Goal: Transaction & Acquisition: Purchase product/service

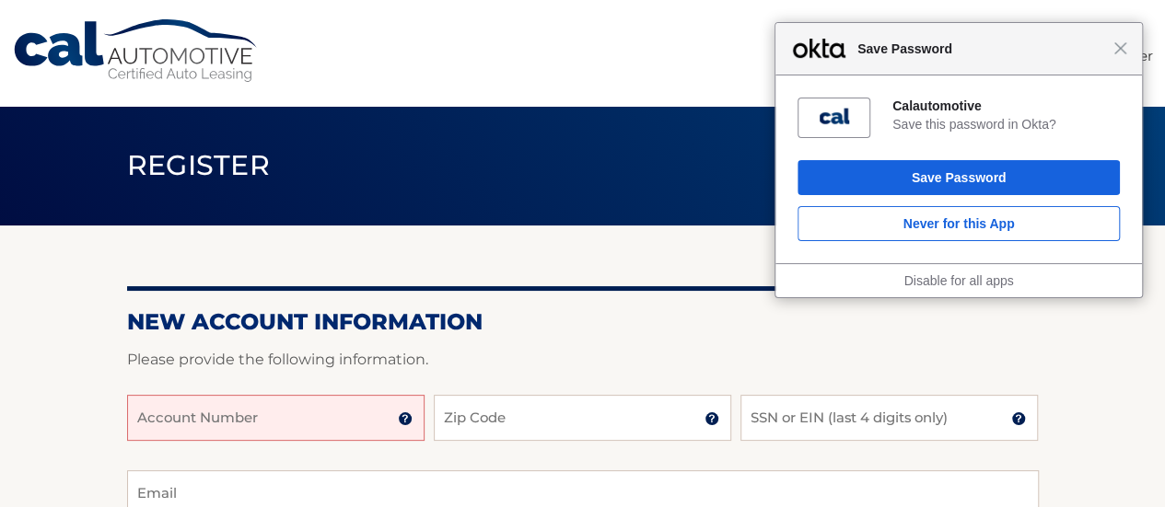
click at [319, 222] on header "Register" at bounding box center [583, 166] width 912 height 120
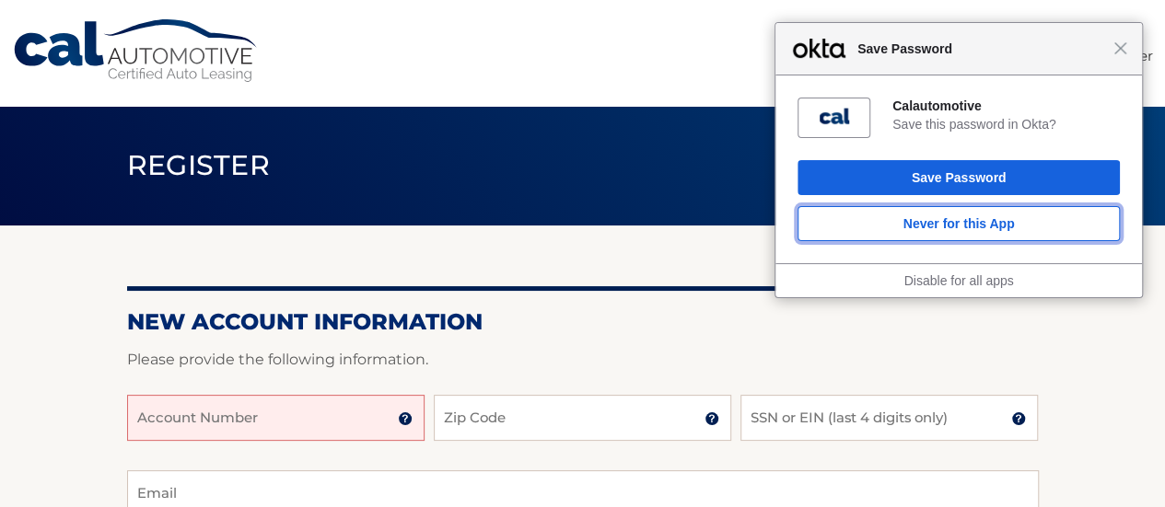
click at [1029, 219] on button "Never for this App" at bounding box center [958, 223] width 322 height 35
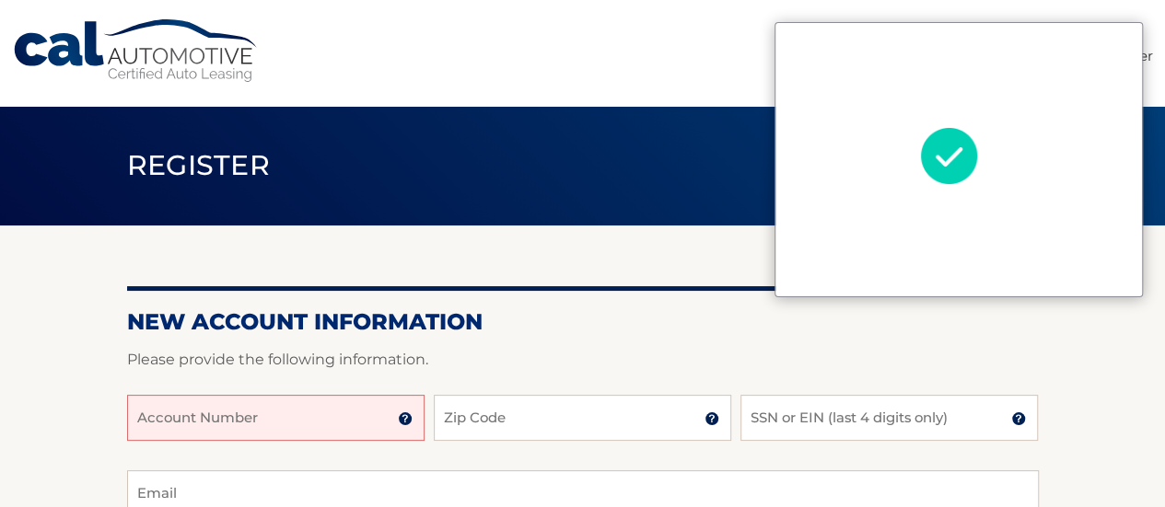
click at [296, 431] on input "Account Number" at bounding box center [275, 418] width 297 height 46
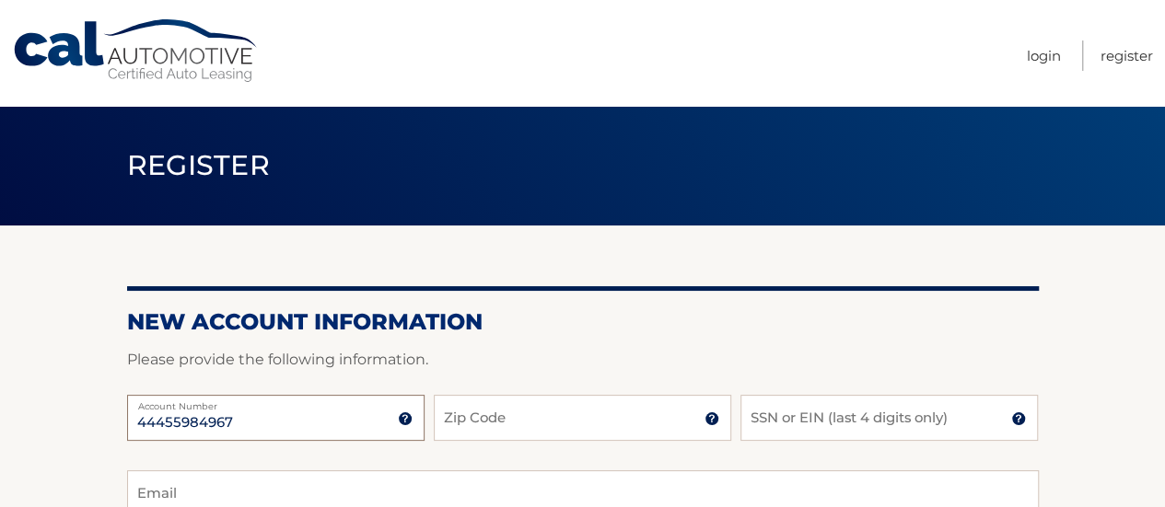
type input "44455984967"
type input "07753"
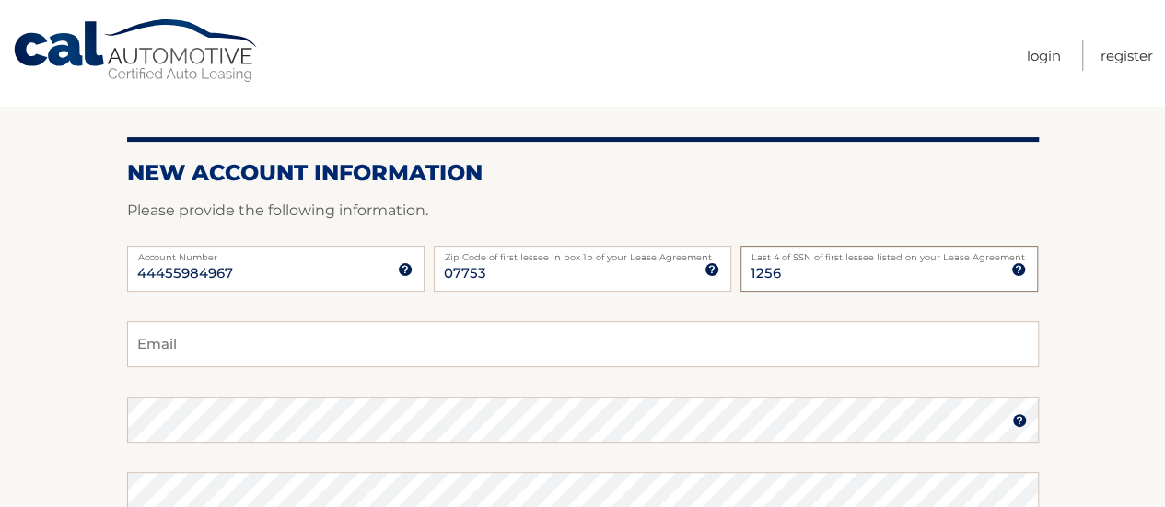
scroll to position [368, 0]
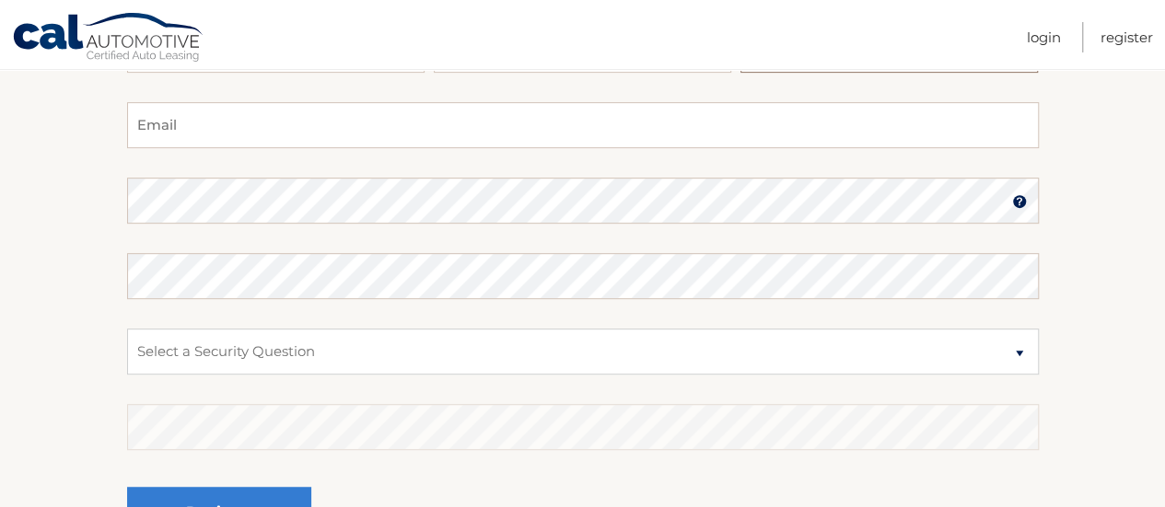
type input "1256"
click at [250, 130] on input "Email" at bounding box center [583, 125] width 912 height 46
type input "Yamilfranco27@yahoo.com"
click at [482, 355] on select "Select a Security Question What was the name of your elementary school? What is…" at bounding box center [583, 352] width 912 height 46
select select "2"
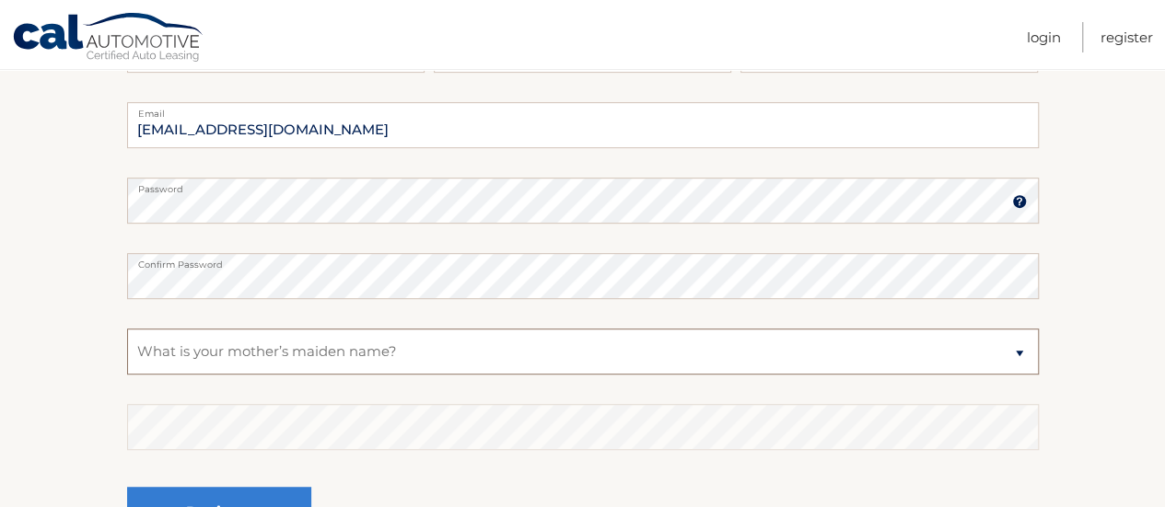
click at [127, 329] on select "Select a Security Question What was the name of your elementary school? What is…" at bounding box center [583, 352] width 912 height 46
click at [255, 356] on select "Select a Security Question What was the name of your elementary school? What is…" at bounding box center [583, 352] width 912 height 46
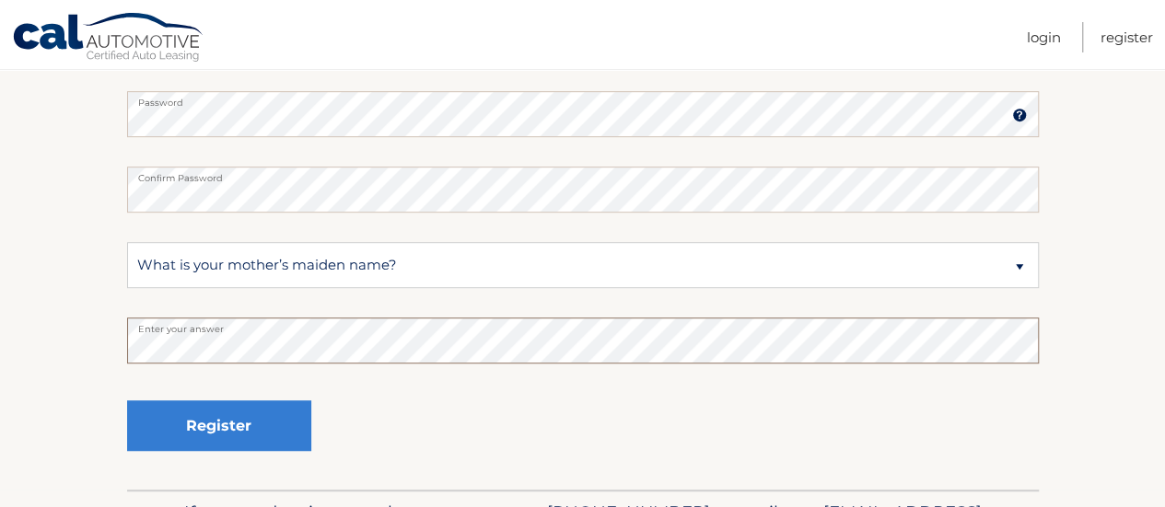
scroll to position [552, 0]
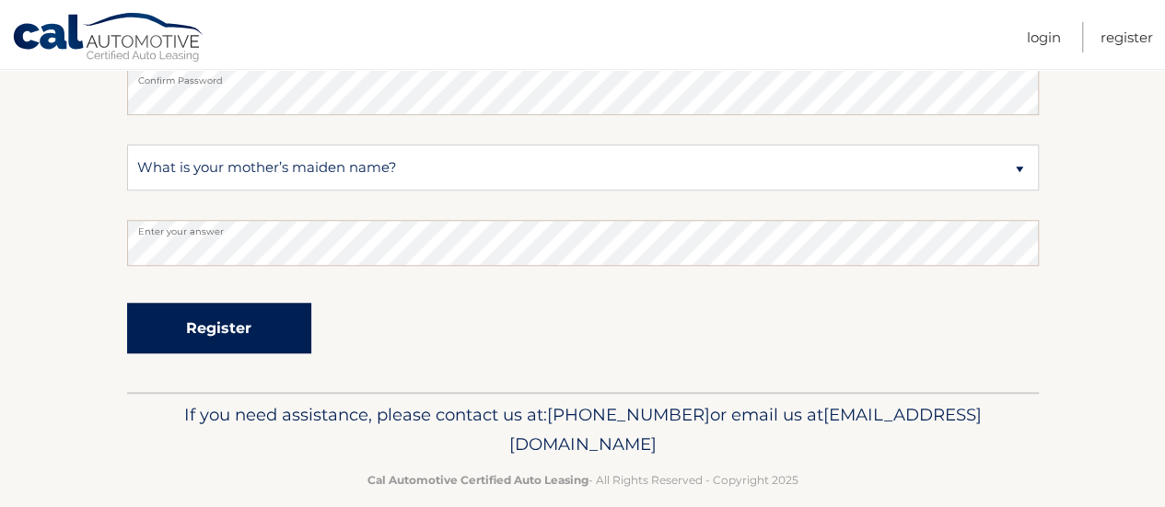
click at [250, 334] on button "Register" at bounding box center [219, 328] width 184 height 51
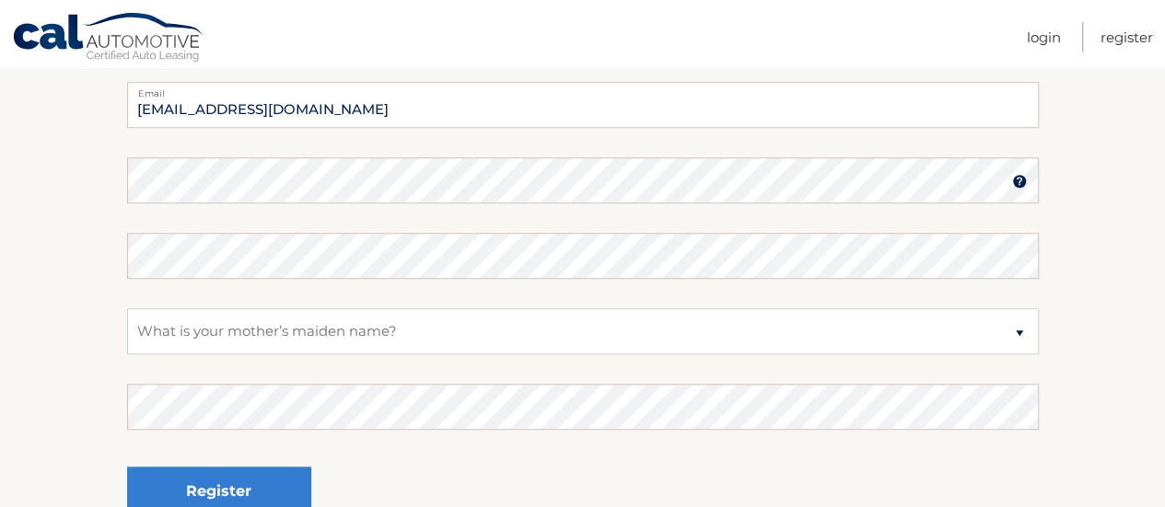
scroll to position [447, 0]
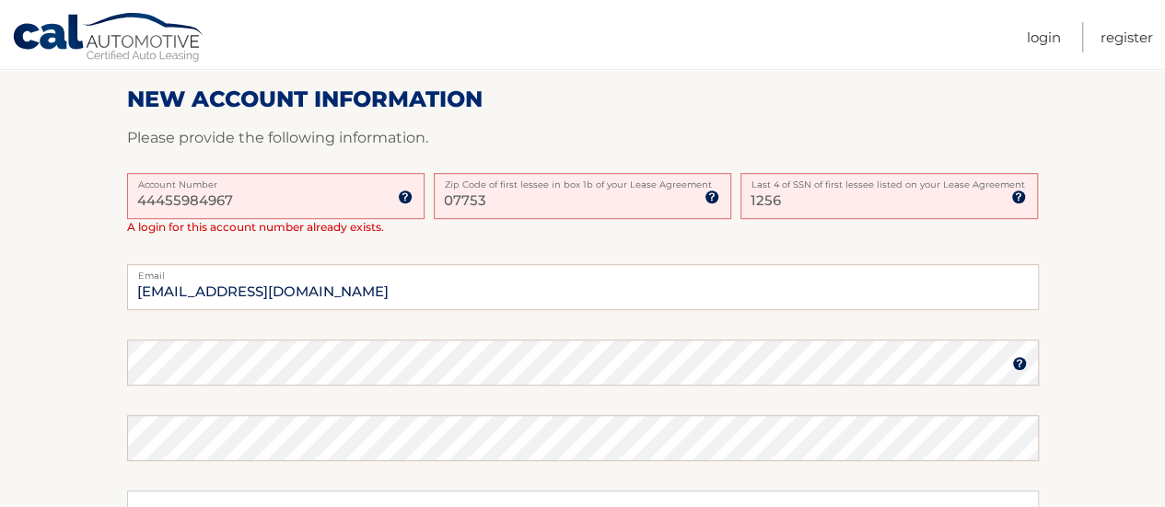
click at [313, 202] on input "44455984967" at bounding box center [275, 196] width 297 height 46
click at [407, 193] on img at bounding box center [405, 197] width 15 height 15
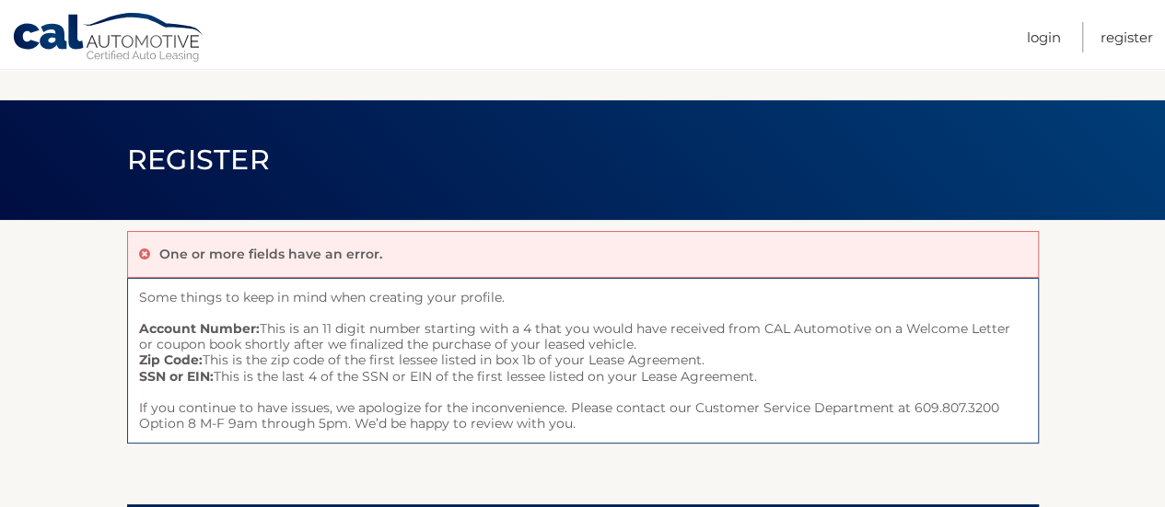
scroll to position [0, 0]
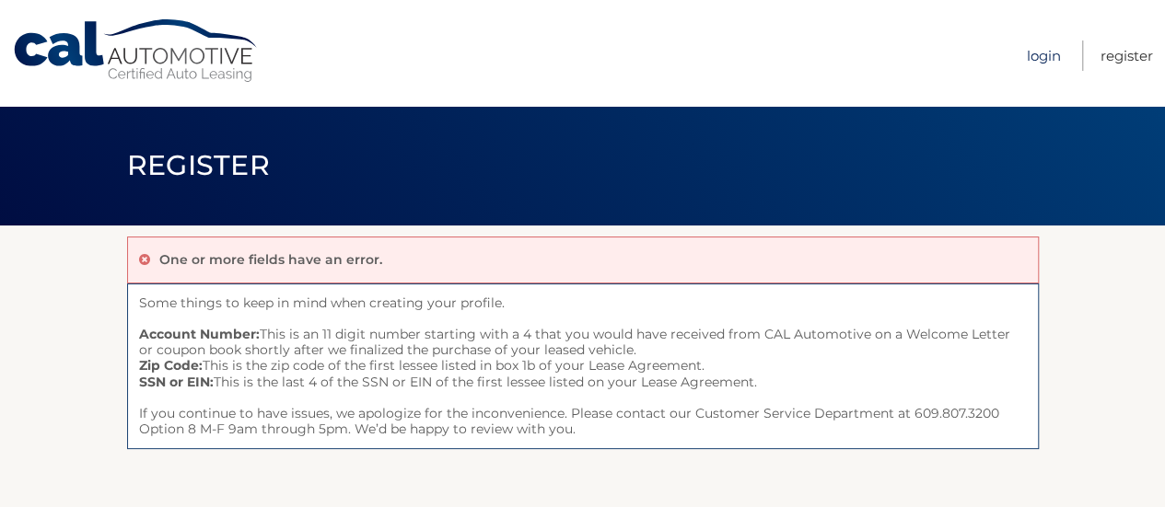
click at [1052, 57] on link "Login" at bounding box center [1044, 56] width 34 height 30
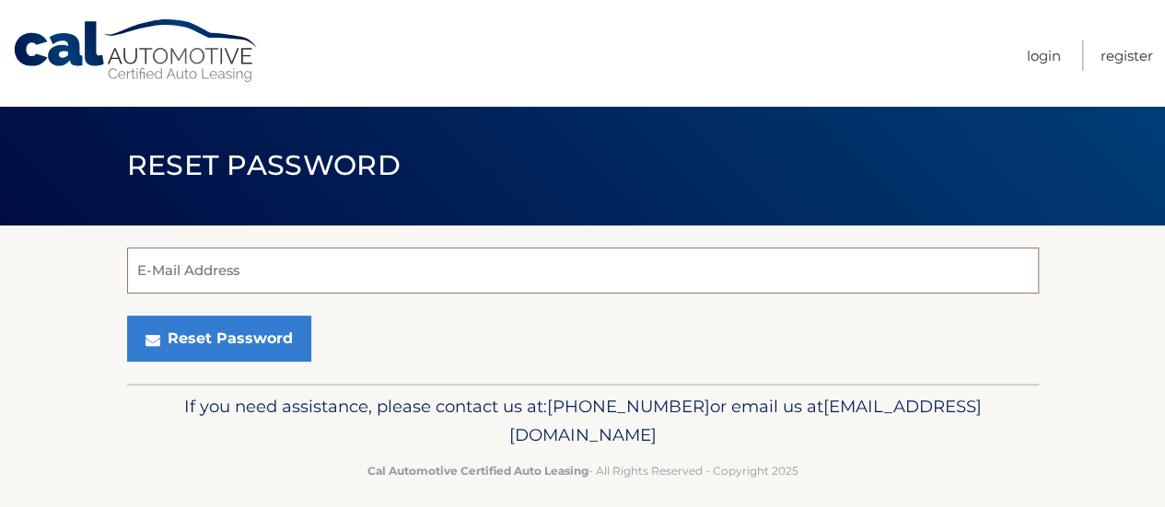
click at [263, 275] on input "E-Mail Address" at bounding box center [583, 271] width 912 height 46
type input "[EMAIL_ADDRESS][DOMAIN_NAME]"
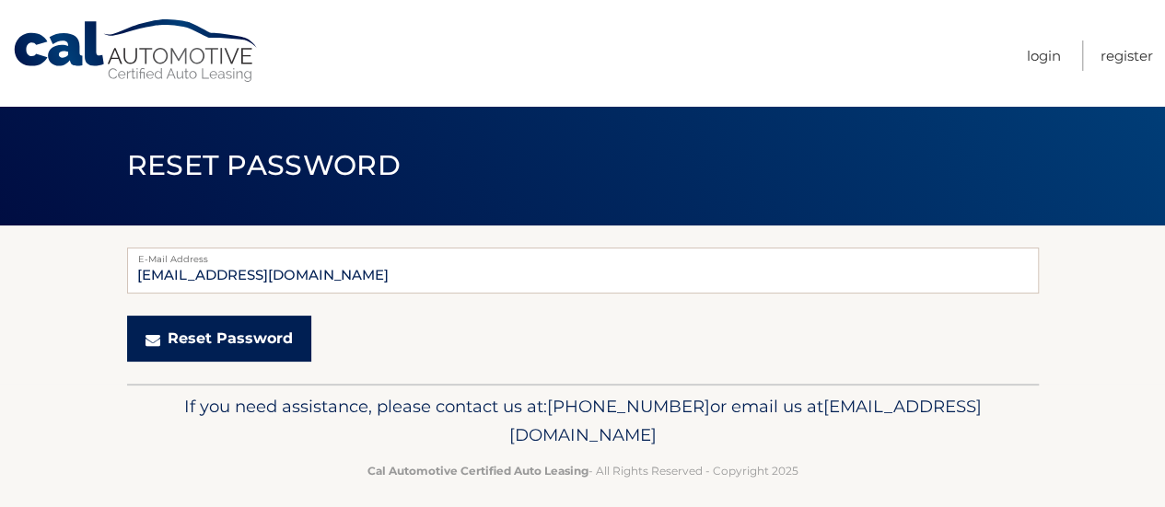
click at [213, 349] on button "Reset Password" at bounding box center [219, 339] width 184 height 46
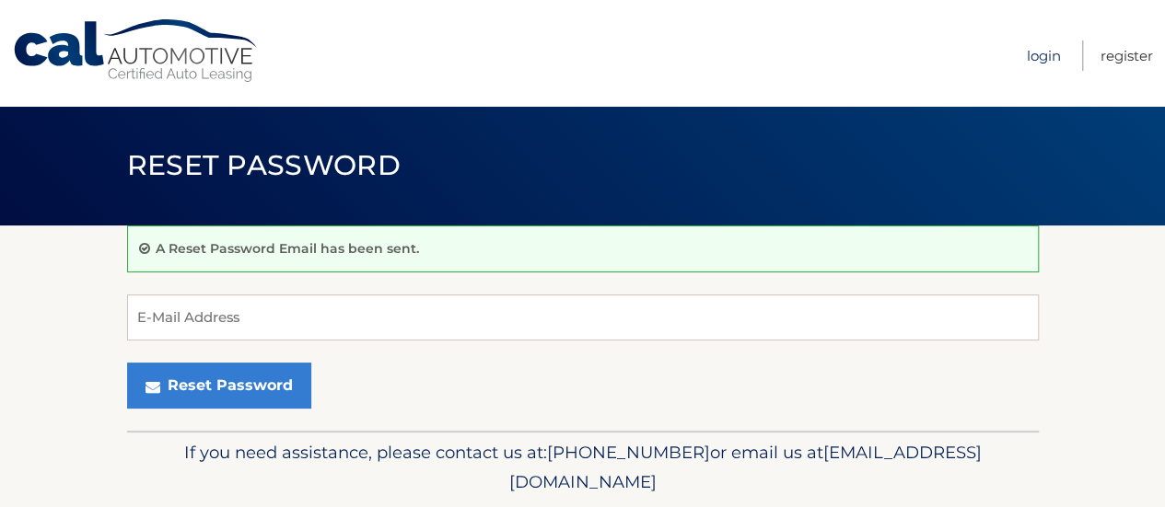
click at [1054, 60] on link "Login" at bounding box center [1044, 56] width 34 height 30
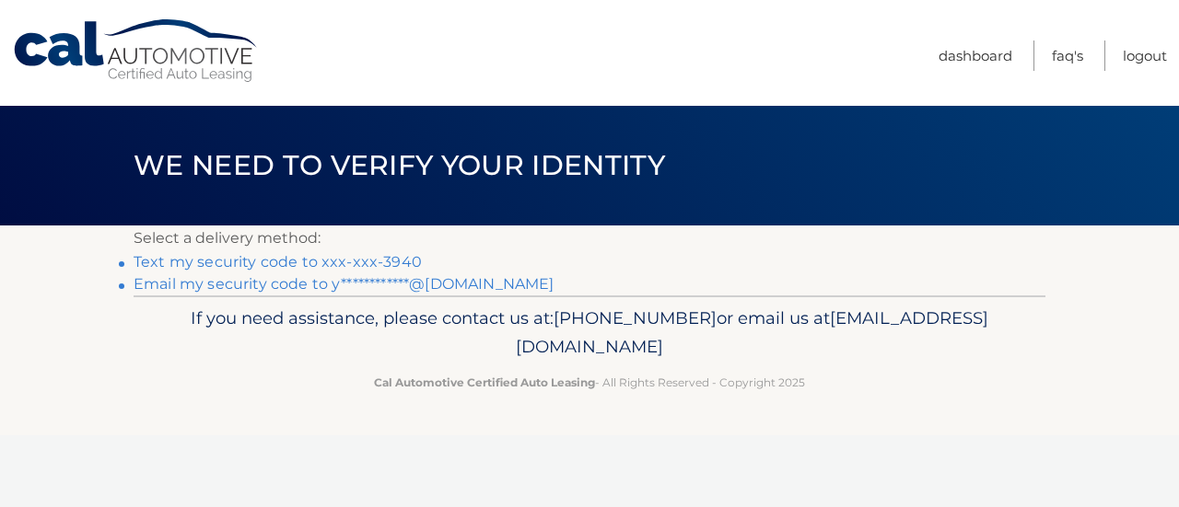
click at [399, 262] on link "Text my security code to xxx-xxx-3940" at bounding box center [278, 261] width 288 height 17
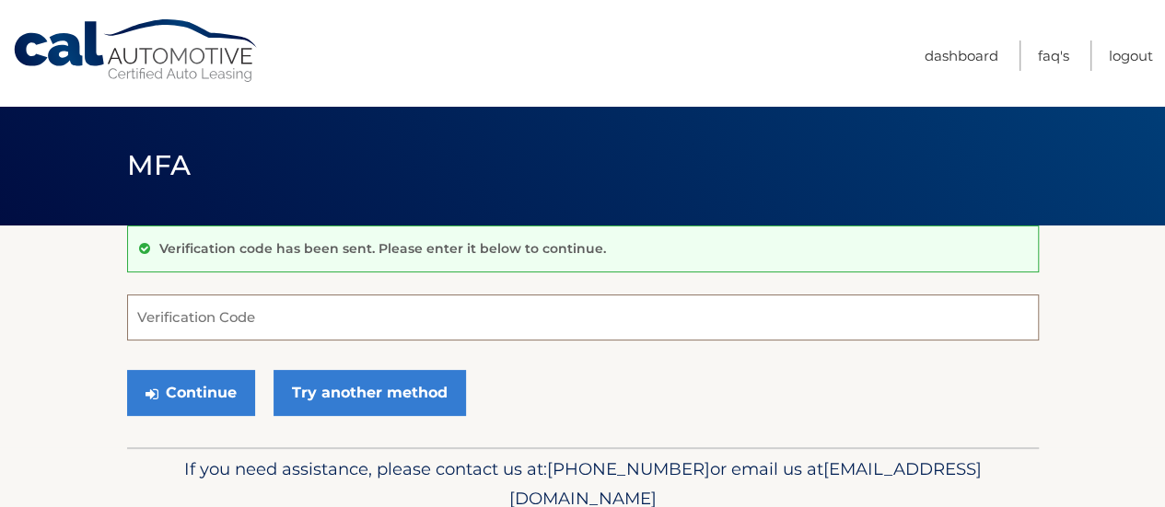
click at [323, 311] on input "Verification Code" at bounding box center [583, 318] width 912 height 46
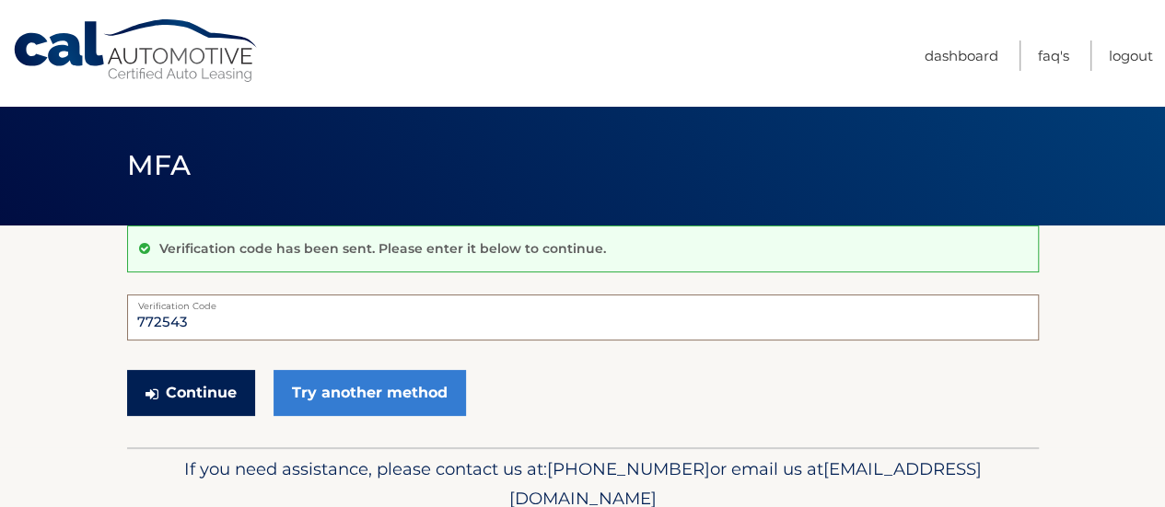
type input "772543"
click at [192, 405] on button "Continue" at bounding box center [191, 393] width 128 height 46
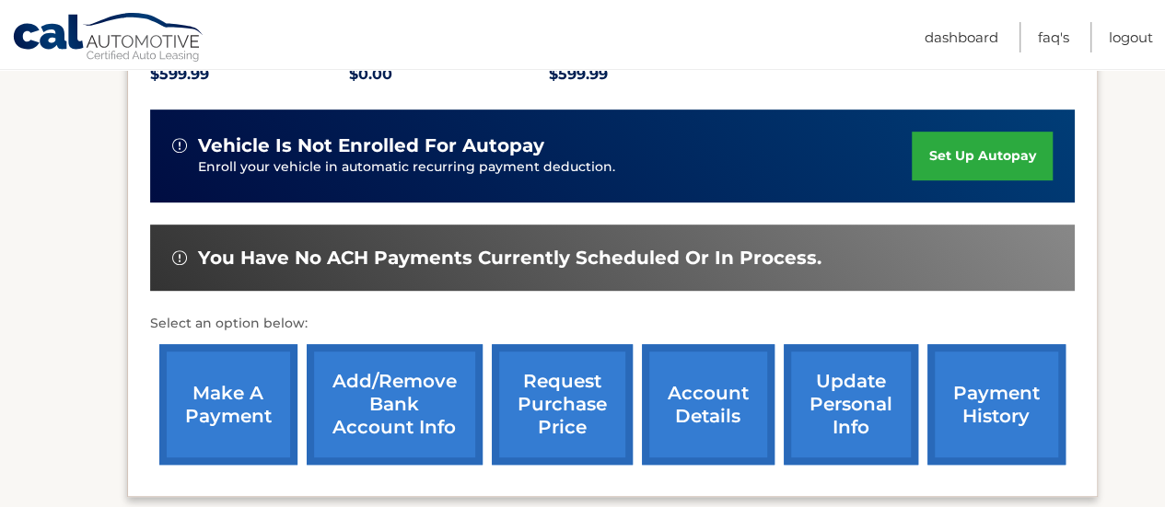
scroll to position [460, 0]
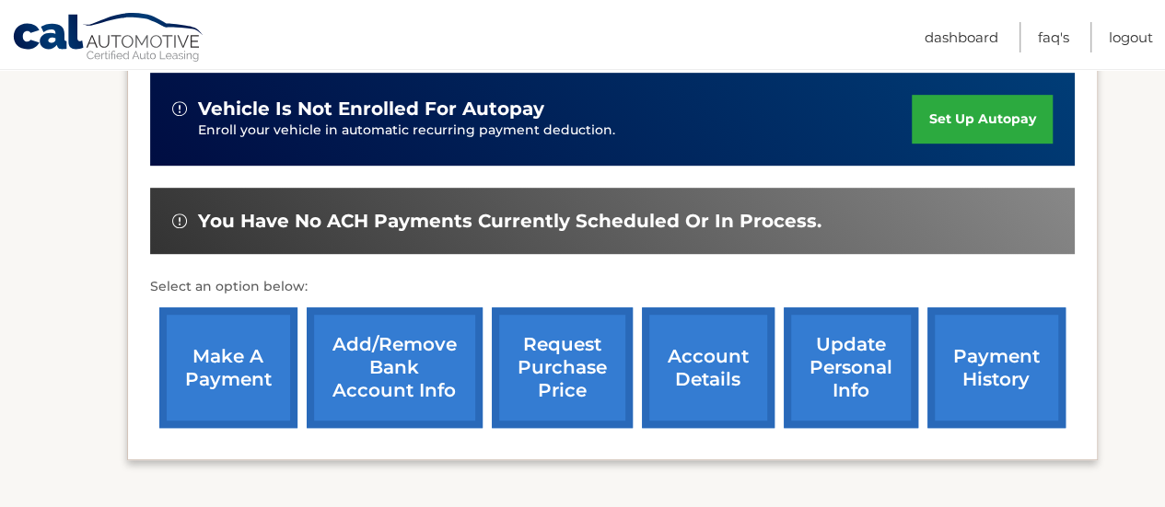
click at [380, 351] on link "Add/Remove bank account info" at bounding box center [395, 368] width 176 height 121
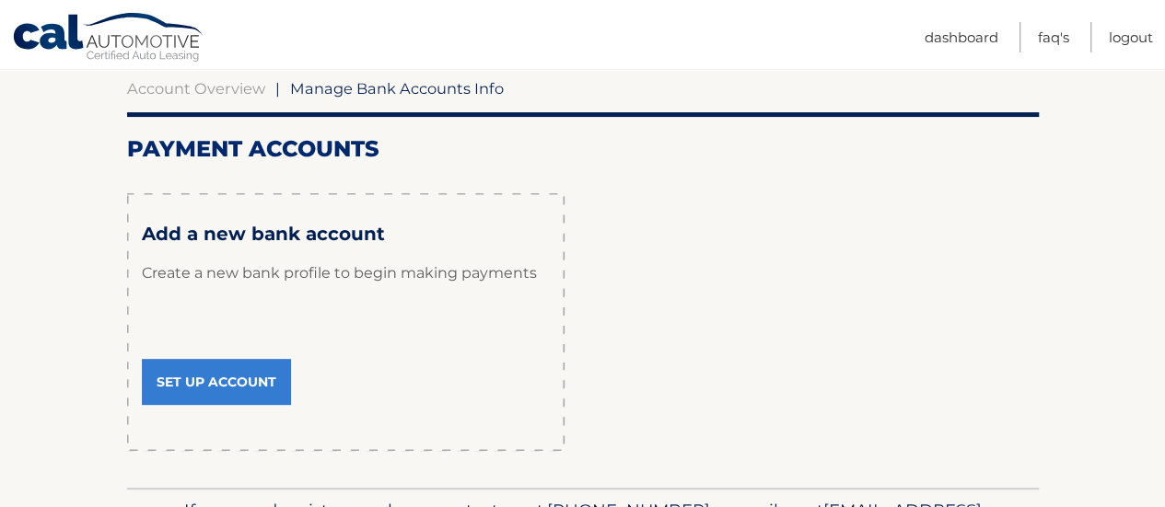
scroll to position [184, 0]
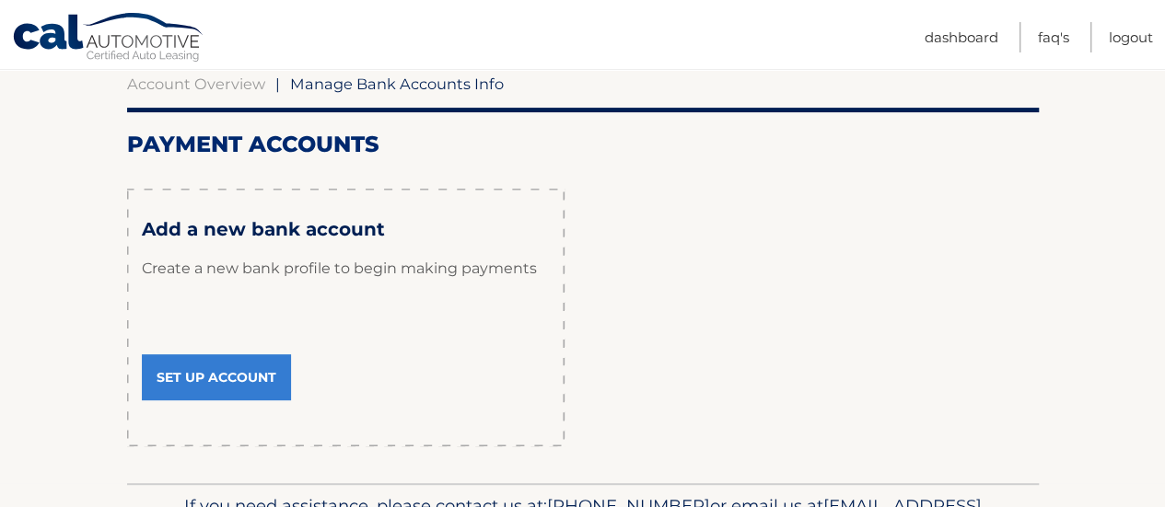
click at [269, 382] on link "Set Up Account" at bounding box center [216, 377] width 149 height 46
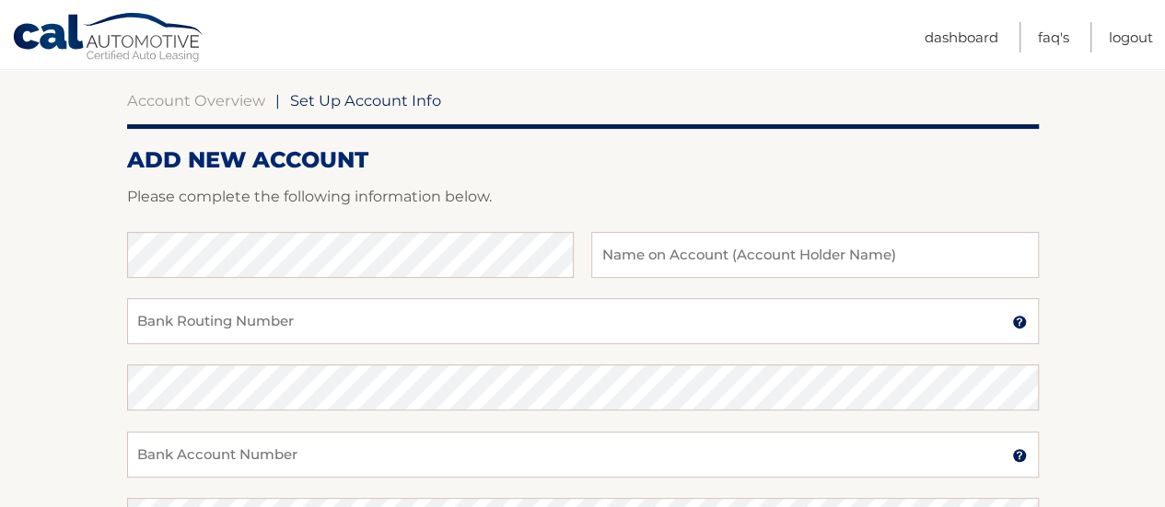
scroll to position [184, 0]
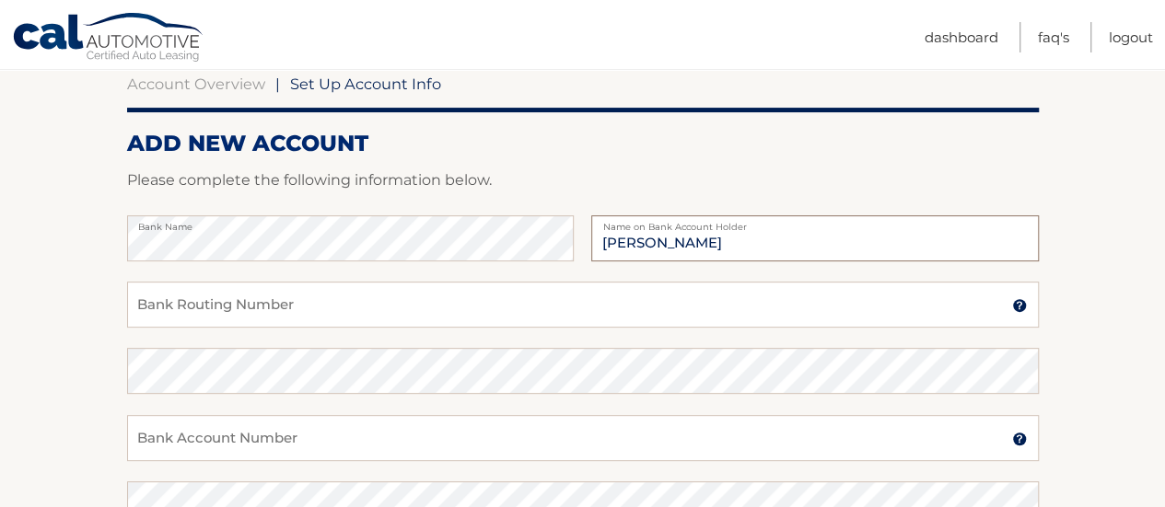
type input "Nicole Monaco"
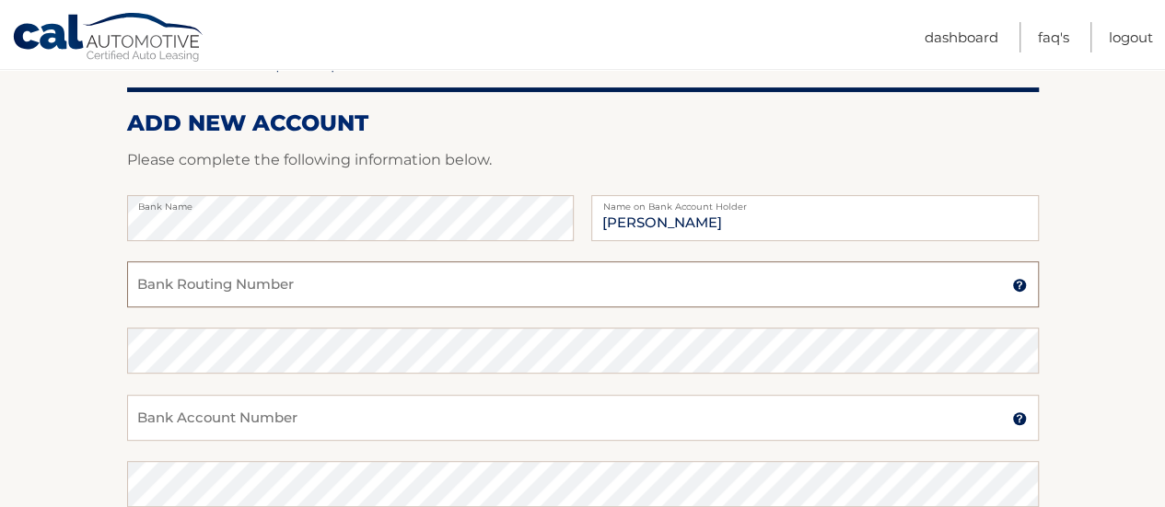
click at [296, 295] on input "Bank Routing Number" at bounding box center [583, 284] width 912 height 46
type input "021202337"
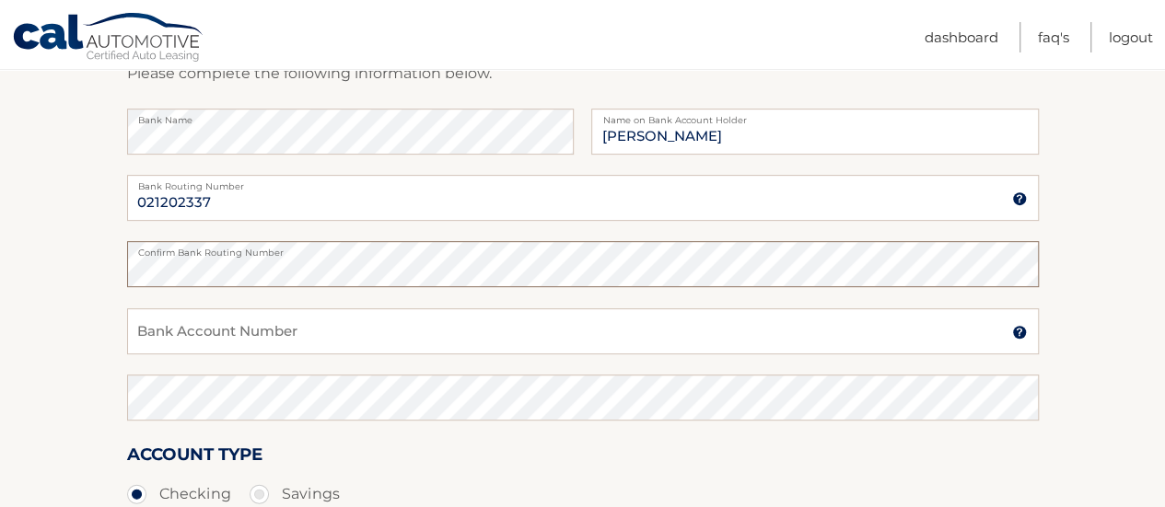
scroll to position [389, 0]
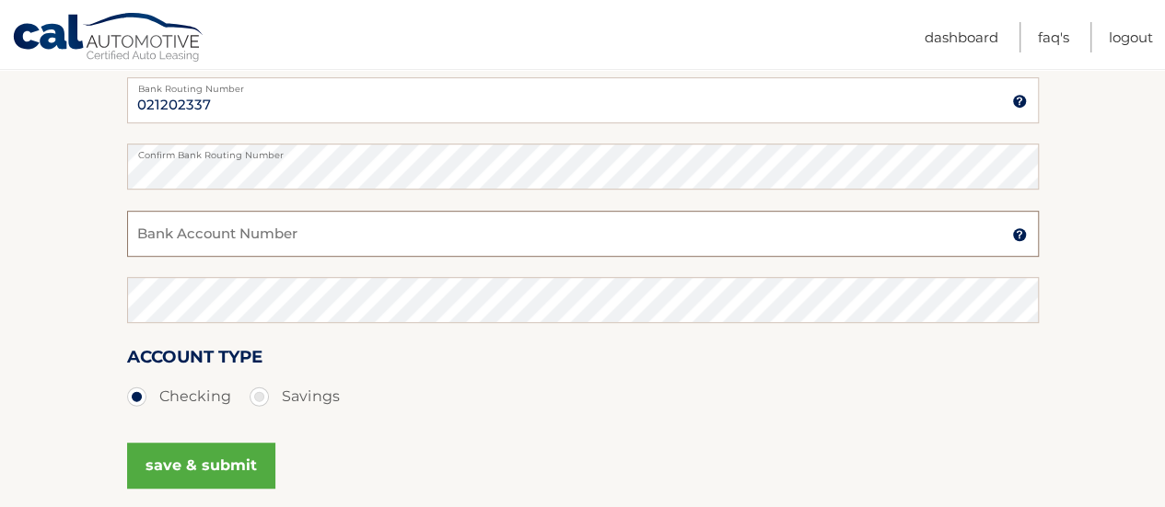
click at [197, 234] on input "Bank Account Number" at bounding box center [583, 234] width 912 height 46
type input "718255305"
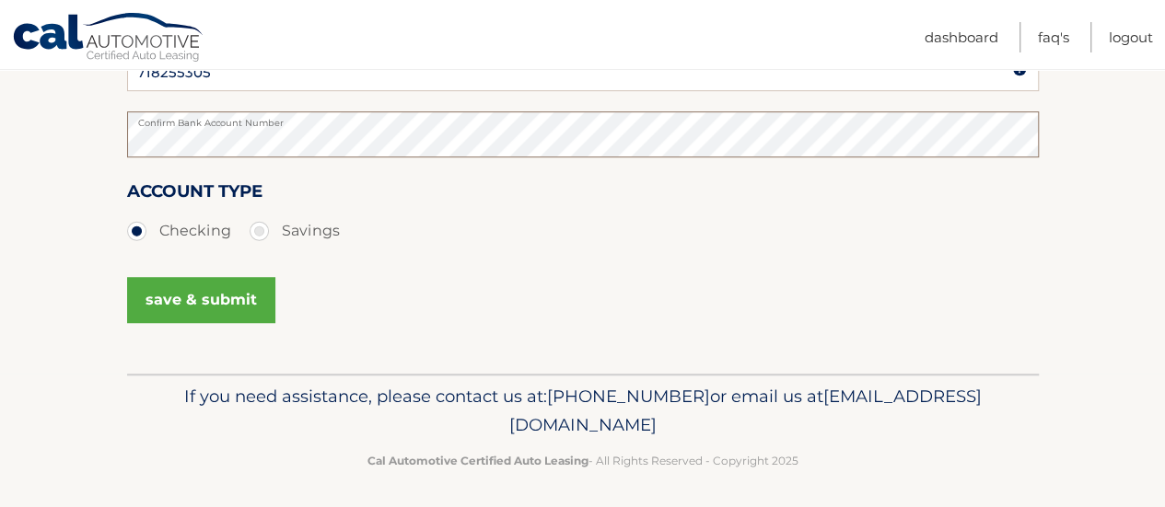
scroll to position [560, 0]
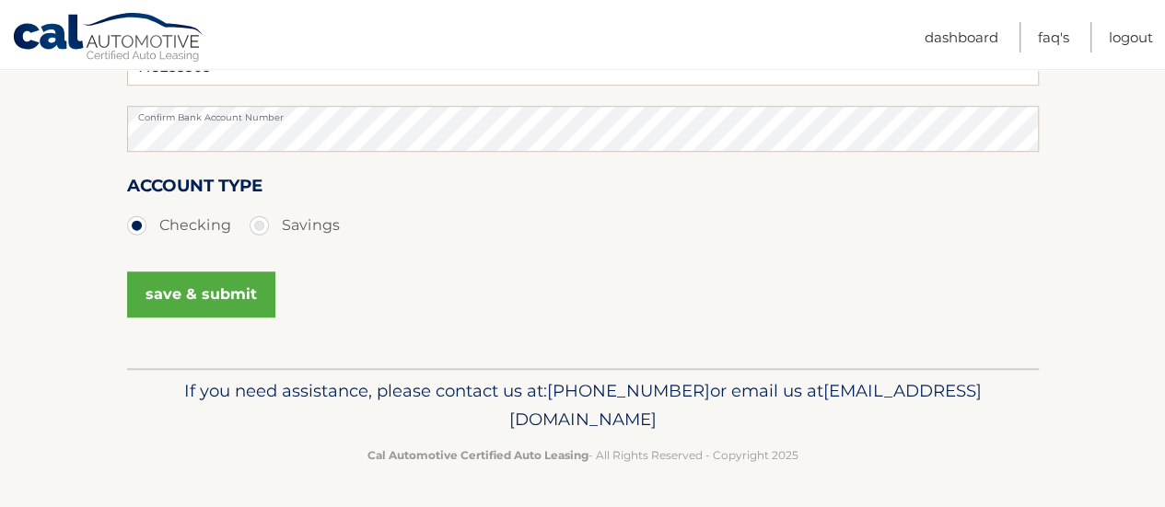
click at [219, 309] on button "save & submit" at bounding box center [201, 295] width 148 height 46
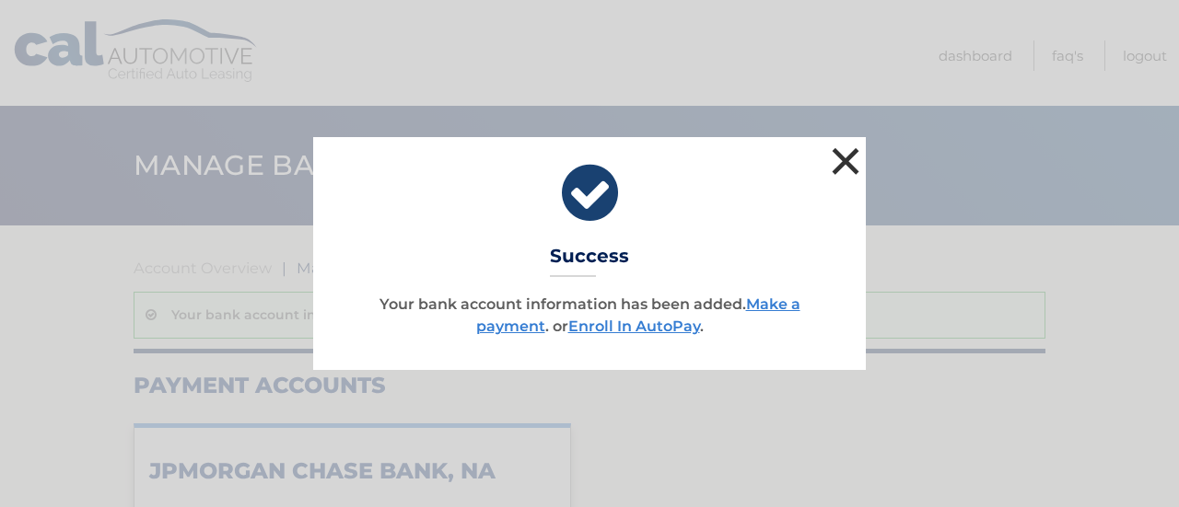
click at [848, 157] on button "×" at bounding box center [845, 161] width 37 height 37
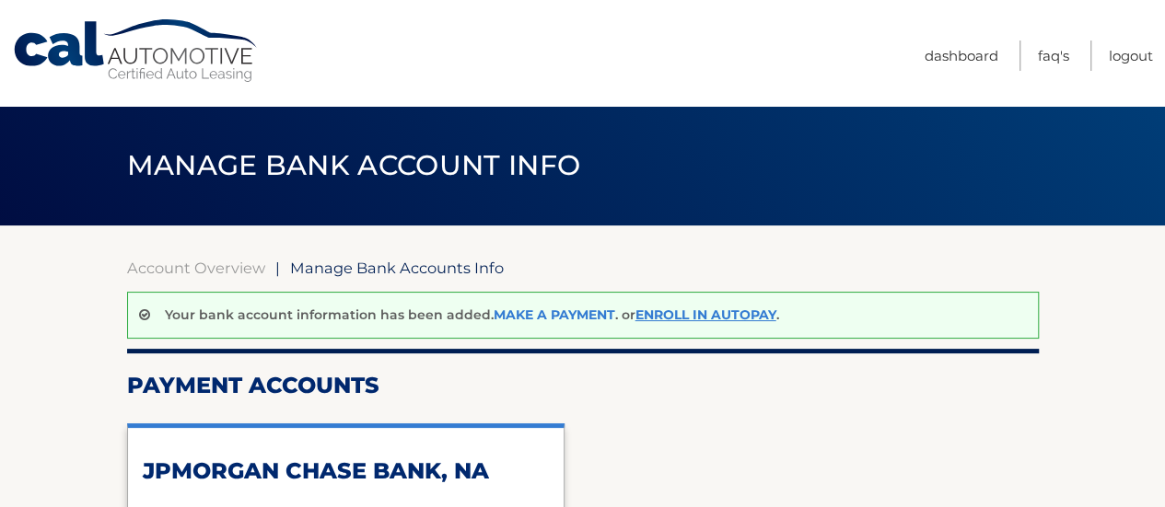
click at [549, 310] on link "Make a payment" at bounding box center [555, 315] width 122 height 17
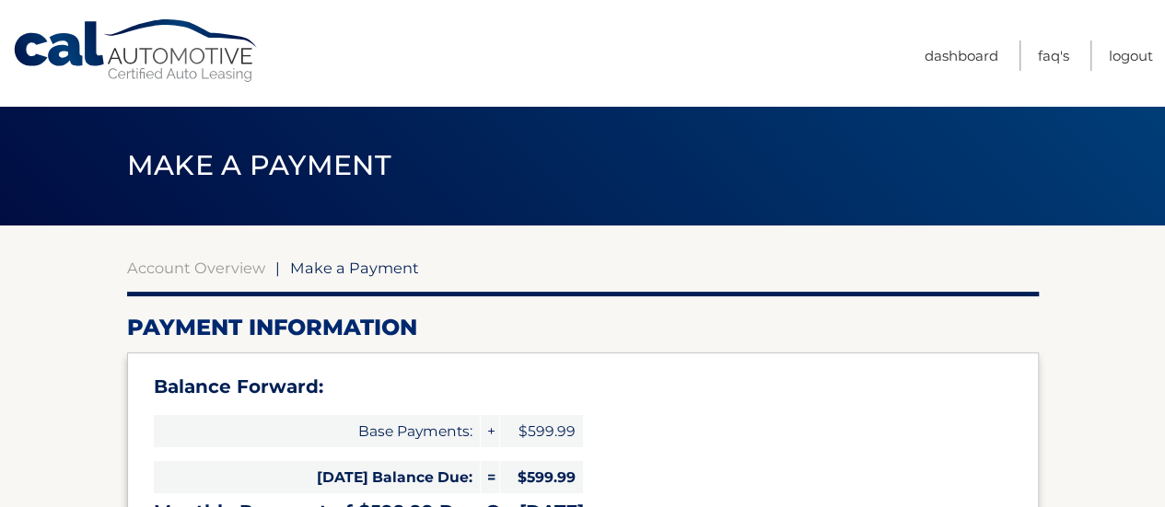
select select "ODZkMDBjM2MtMTg3OS00MmZmLWE5MTktMWFhNTc1ZmIwMzhm"
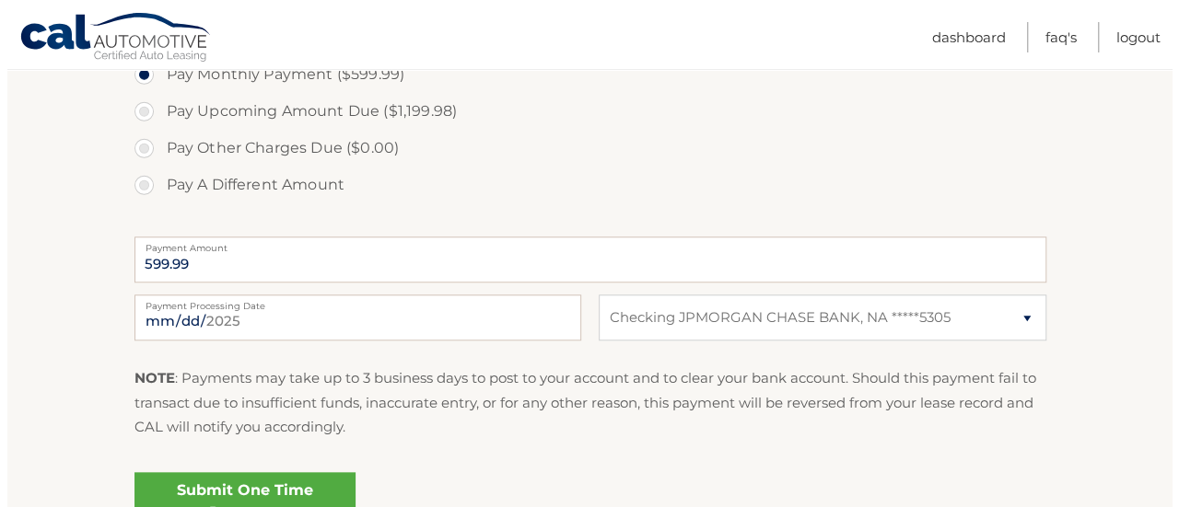
scroll to position [737, 0]
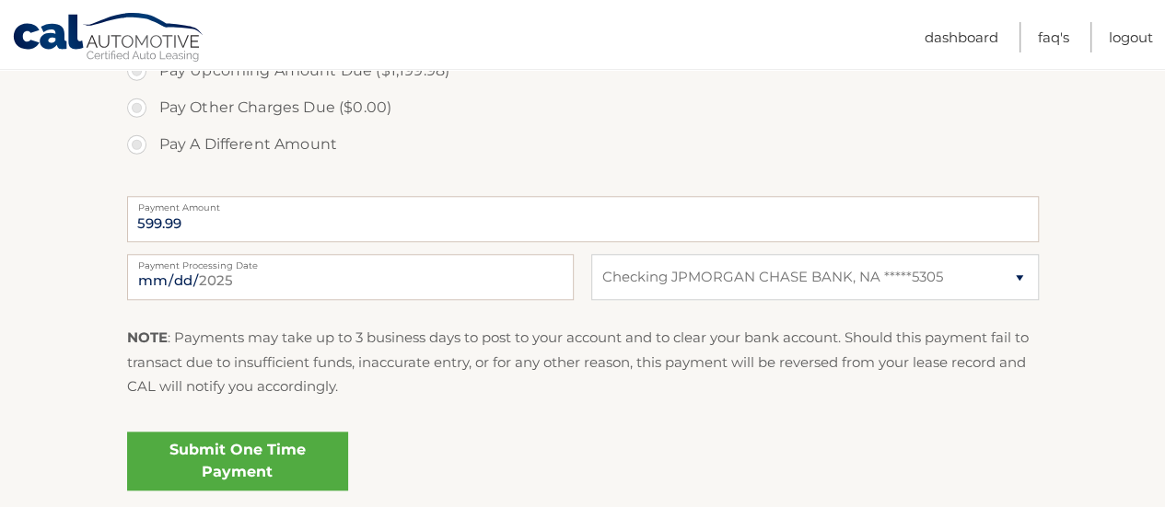
click at [264, 458] on link "Submit One Time Payment" at bounding box center [237, 461] width 221 height 59
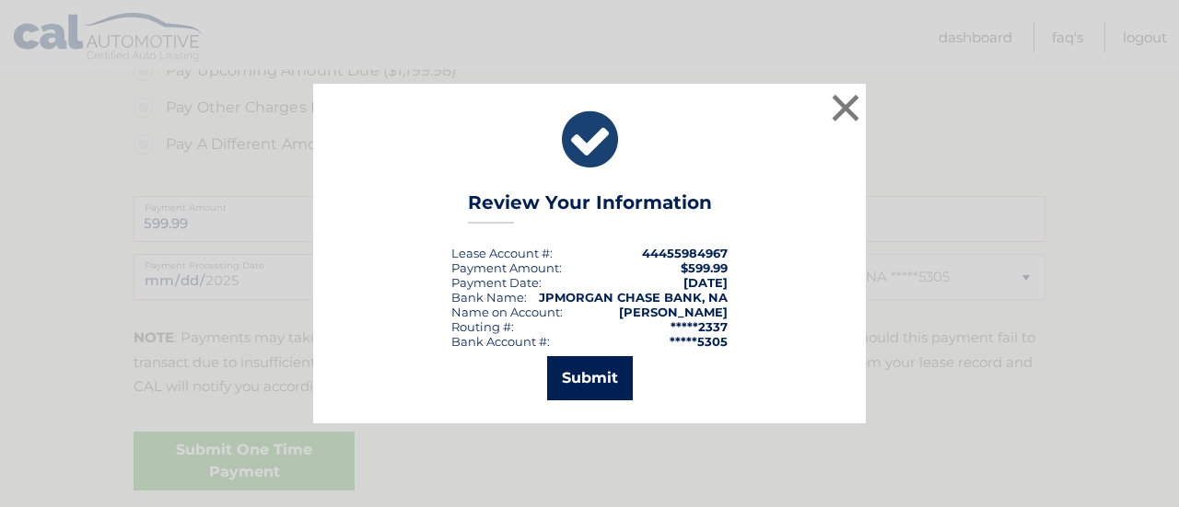
click at [578, 380] on button "Submit" at bounding box center [590, 378] width 86 height 44
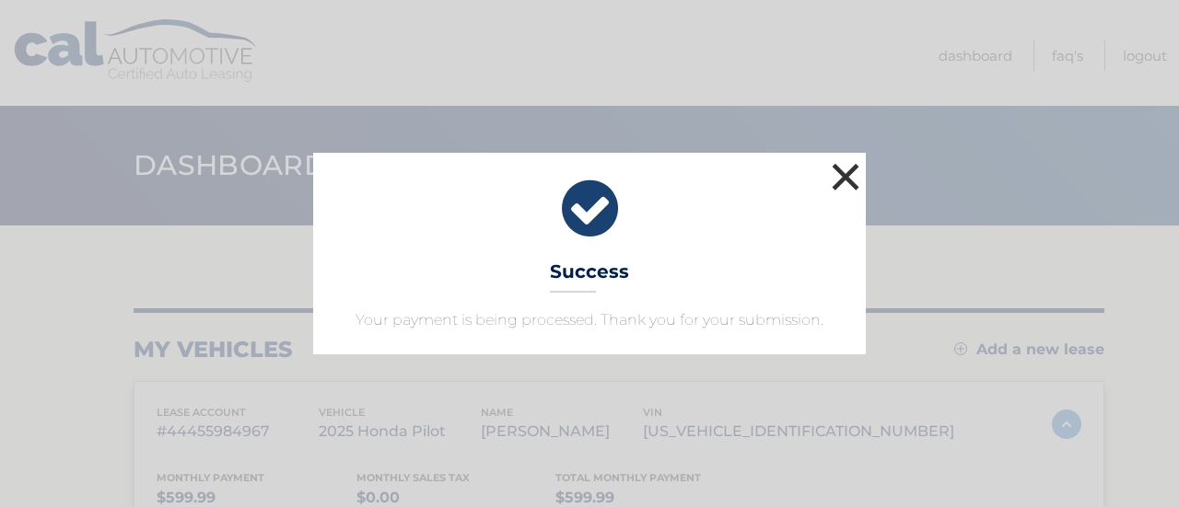
click at [849, 180] on button "×" at bounding box center [845, 176] width 37 height 37
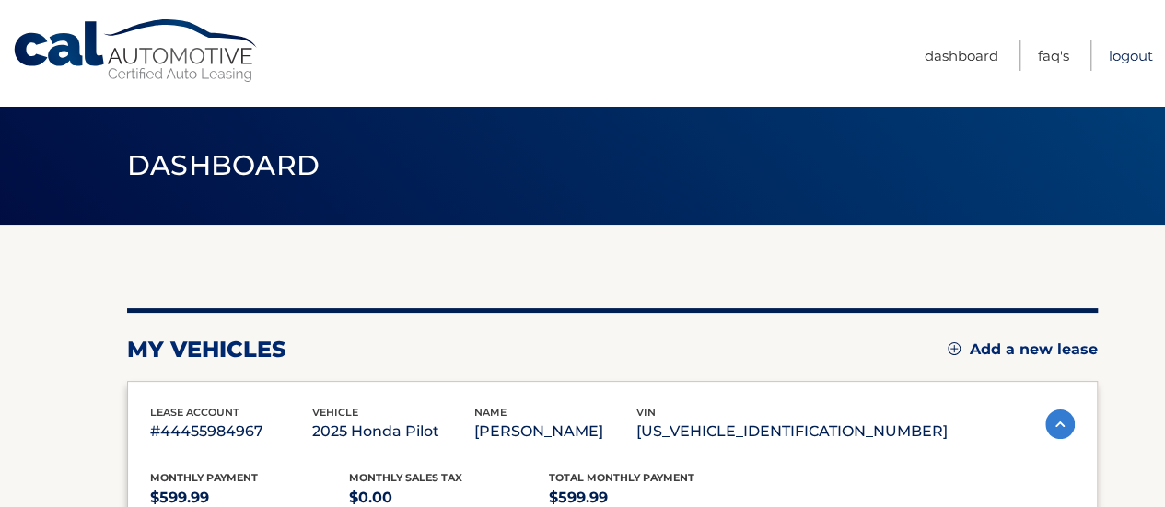
click at [1130, 48] on link "Logout" at bounding box center [1131, 56] width 44 height 30
